Goal: Transaction & Acquisition: Purchase product/service

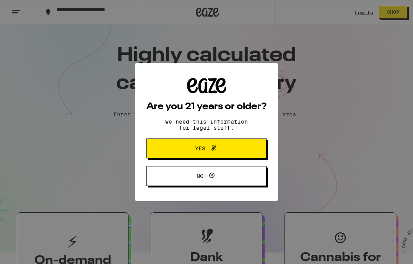
click at [243, 144] on button "Yes" at bounding box center [206, 148] width 120 height 20
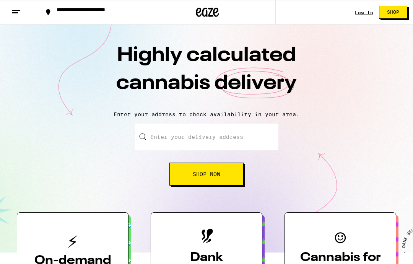
click at [365, 11] on link "Log In" at bounding box center [364, 12] width 18 height 5
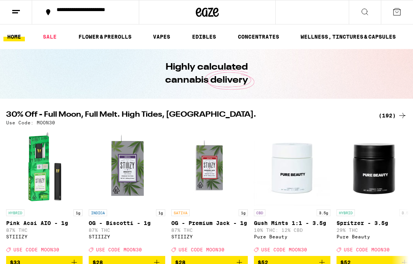
click at [14, 11] on icon at bounding box center [15, 11] width 9 height 9
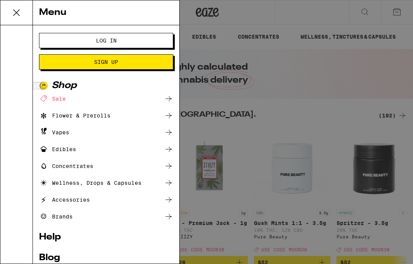
click at [83, 44] on button "Log In" at bounding box center [106, 40] width 134 height 15
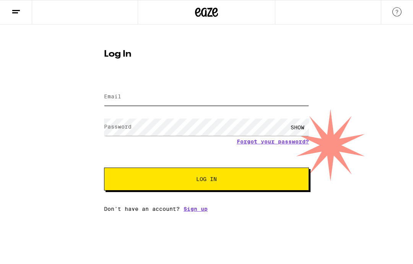
click at [135, 101] on input "Email" at bounding box center [206, 96] width 205 height 17
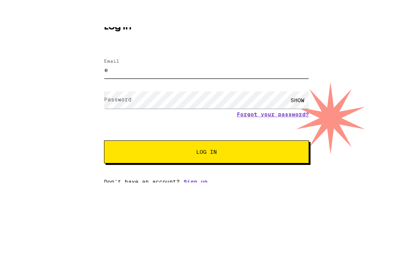
type input "[EMAIL_ADDRESS][DOMAIN_NAME]"
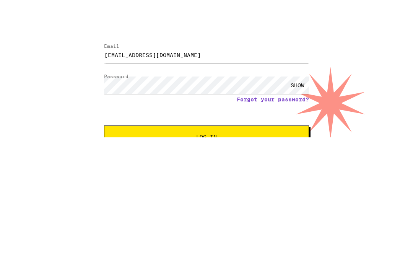
click at [207, 168] on button "Log In" at bounding box center [206, 179] width 205 height 23
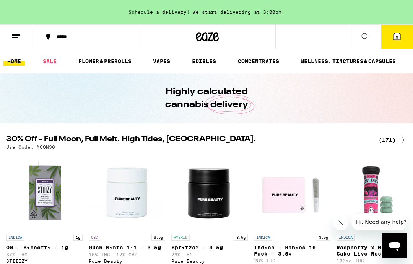
click at [325, 80] on div "Highly calculated cannabis delivery" at bounding box center [207, 98] width 294 height 50
click at [330, 10] on div "Schedule a delivery! We start delivering at 3:00pm." at bounding box center [206, 12] width 413 height 24
click at [82, 13] on div "Schedule a delivery! We start delivering at 3:00pm." at bounding box center [206, 12] width 413 height 24
click at [316, 13] on div "Schedule a delivery! We start delivering at 3:00pm." at bounding box center [206, 12] width 413 height 24
